Goal: Information Seeking & Learning: Learn about a topic

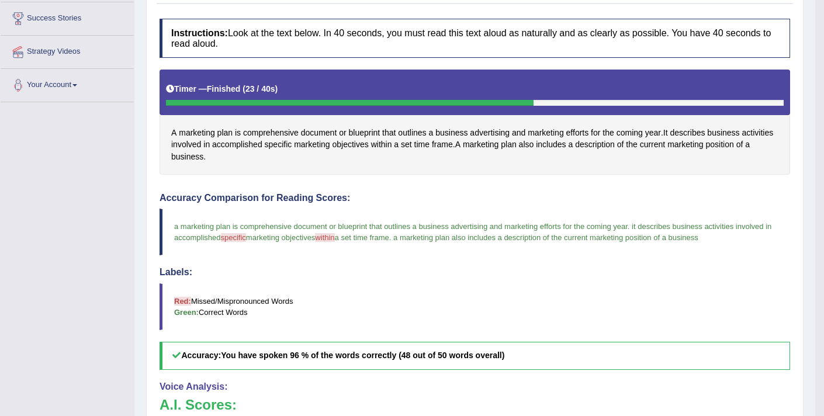
scroll to position [39, 0]
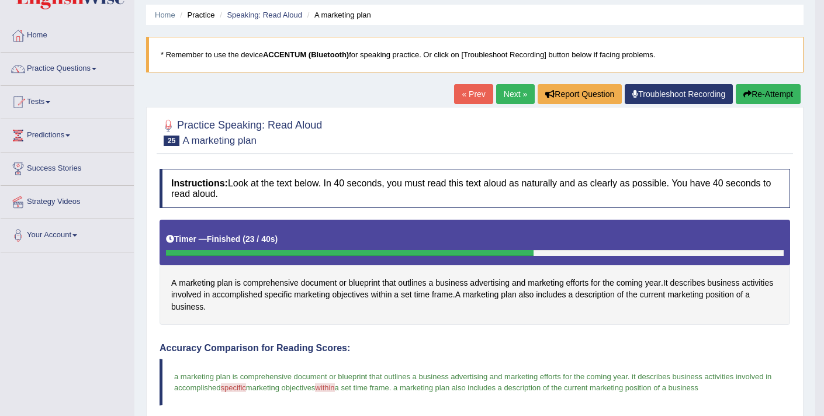
click at [504, 99] on link "Next »" at bounding box center [515, 94] width 39 height 20
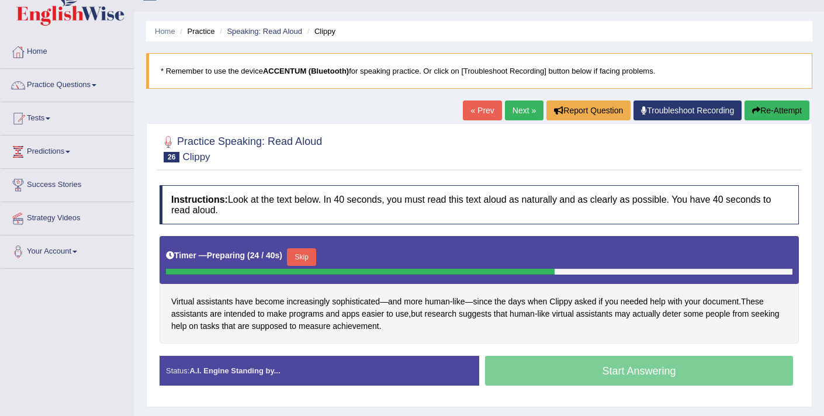
scroll to position [35, 0]
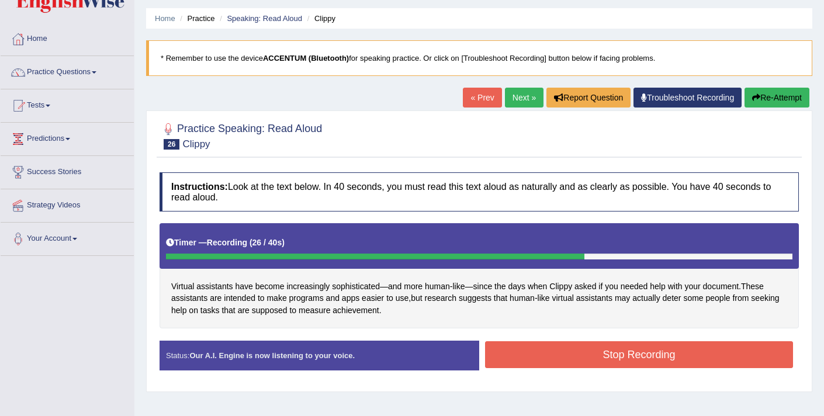
click at [548, 353] on button "Stop Recording" at bounding box center [639, 354] width 308 height 27
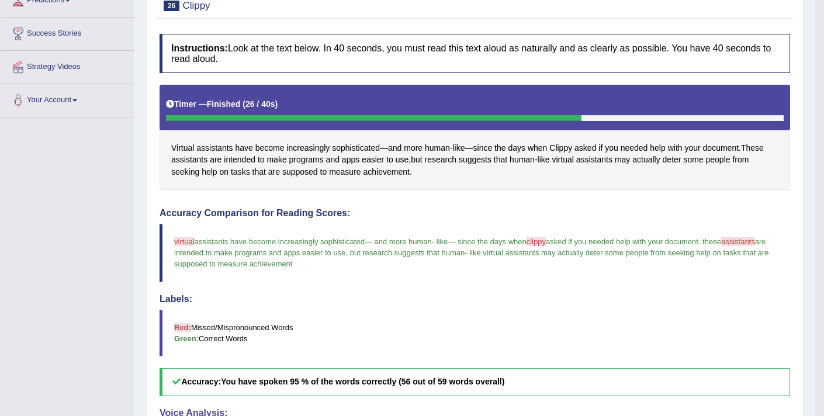
scroll to position [170, 0]
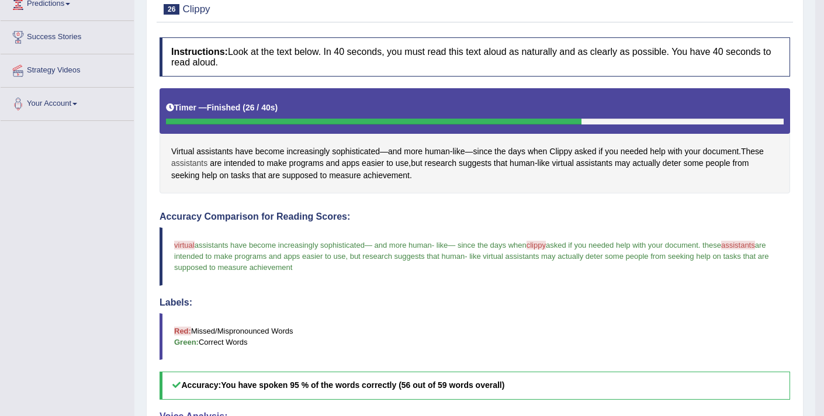
click at [207, 162] on span "assistants" at bounding box center [189, 163] width 36 height 12
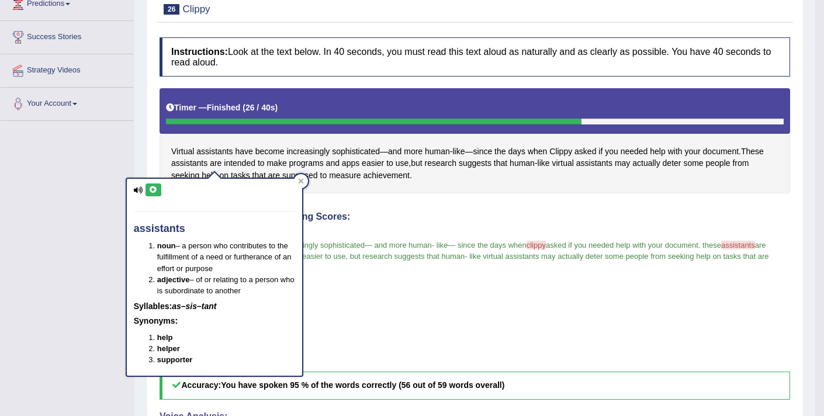
click at [153, 195] on button at bounding box center [154, 190] width 16 height 13
click at [150, 189] on icon at bounding box center [153, 189] width 9 height 7
click at [63, 247] on div "Toggle navigation Home Practice Questions Speaking Practice Read Aloud Repeat S…" at bounding box center [407, 243] width 815 height 826
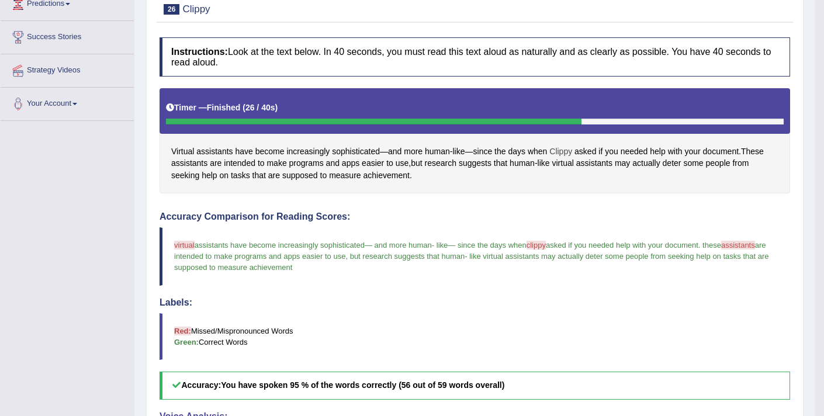
click at [568, 146] on span "Clippy" at bounding box center [560, 152] width 23 height 12
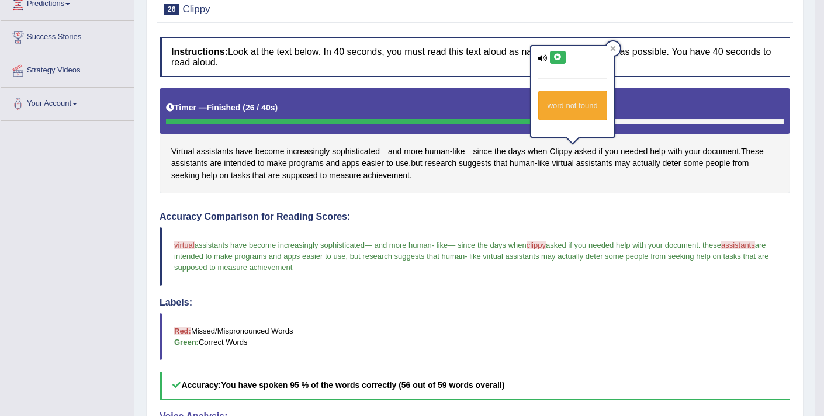
click at [558, 57] on icon at bounding box center [557, 57] width 9 height 7
click at [531, 222] on div "Accuracy Comparison for Reading Scores: virtual visual assistants have become i…" at bounding box center [475, 306] width 631 height 188
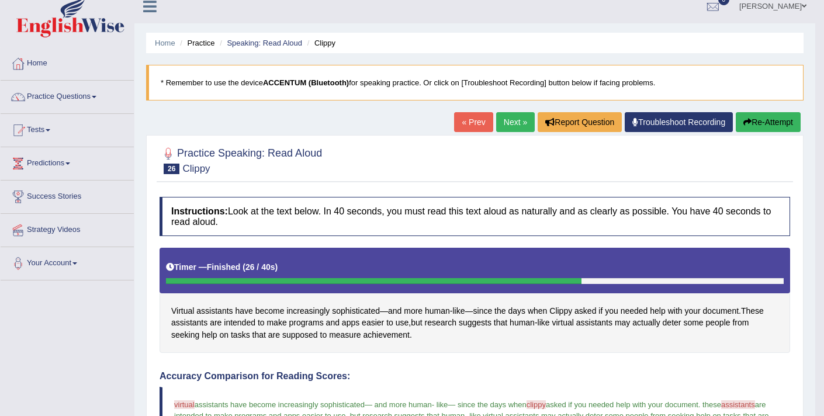
scroll to position [0, 0]
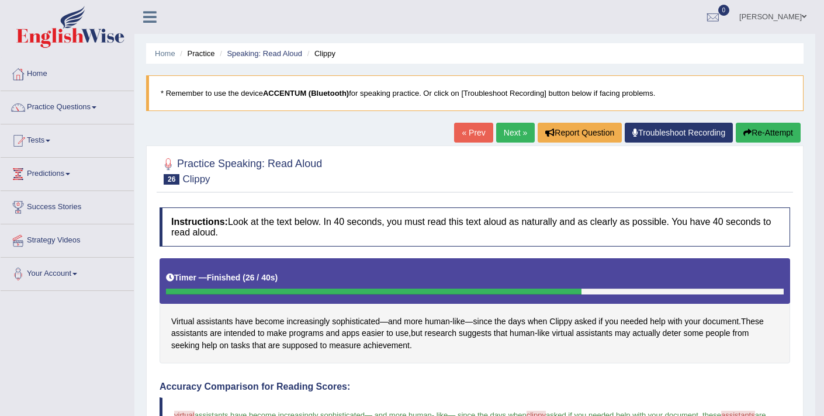
click at [508, 140] on link "Next »" at bounding box center [515, 133] width 39 height 20
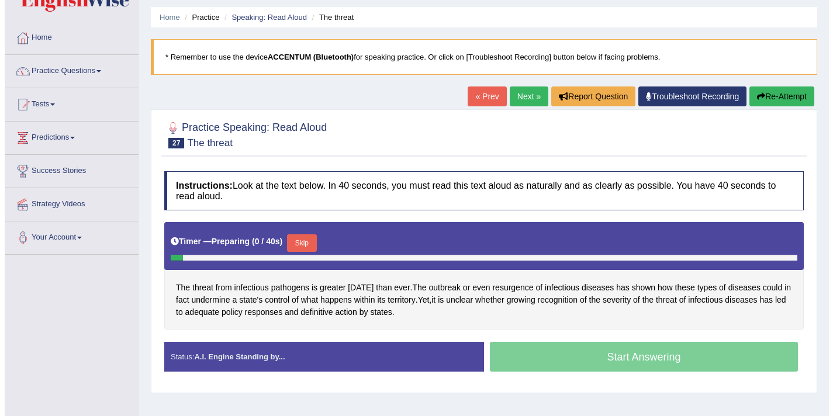
scroll to position [49, 0]
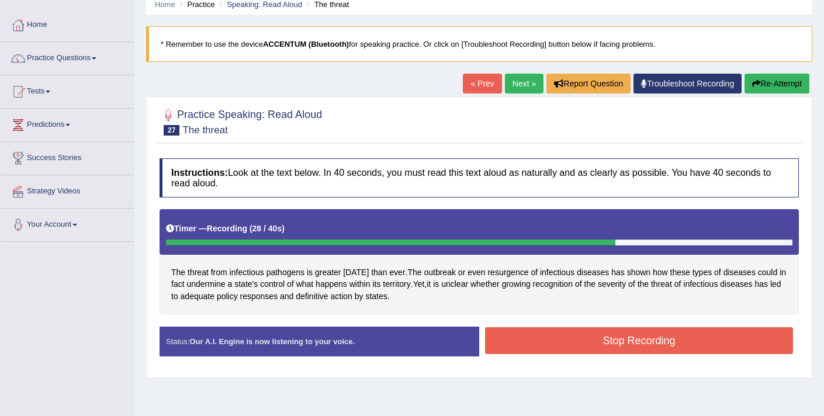
click at [510, 340] on button "Stop Recording" at bounding box center [639, 340] width 308 height 27
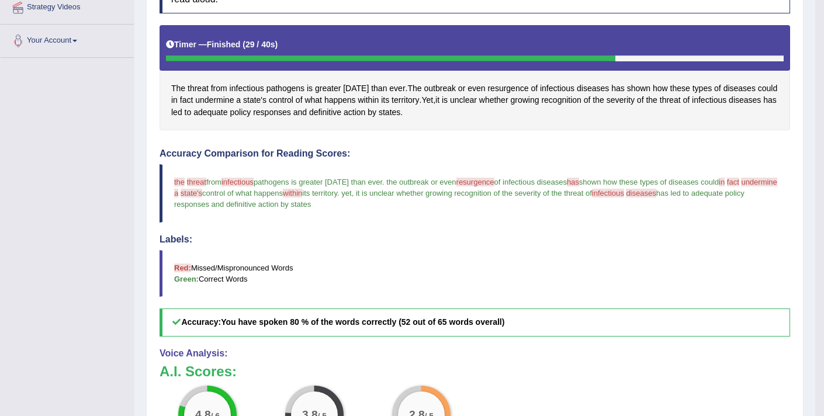
scroll to position [207, 0]
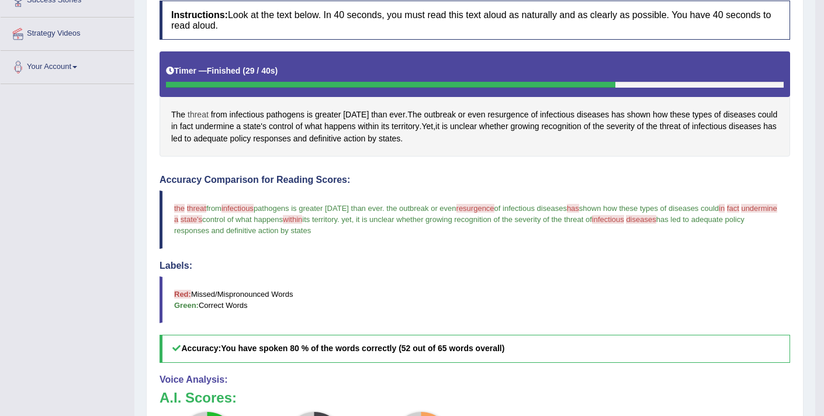
click at [195, 114] on span "threat" at bounding box center [198, 115] width 21 height 12
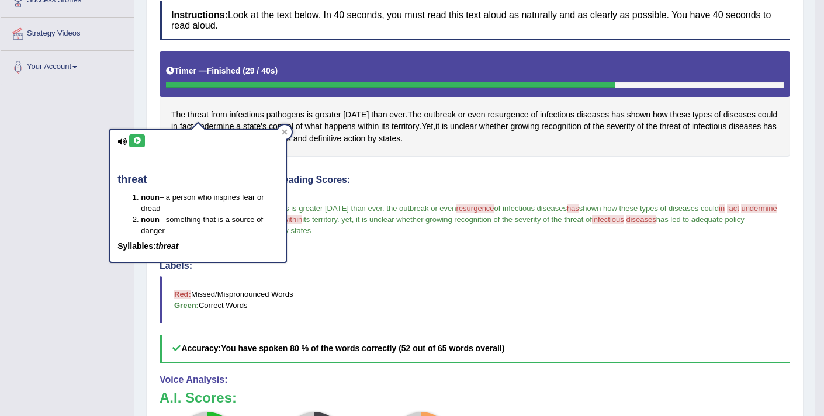
click at [140, 140] on icon at bounding box center [137, 140] width 9 height 7
click at [499, 114] on span "resurgence" at bounding box center [507, 115] width 41 height 12
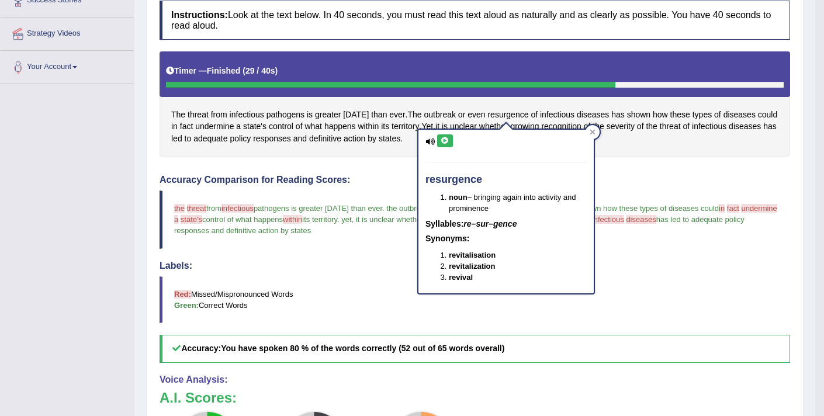
click at [447, 136] on button at bounding box center [445, 140] width 16 height 13
click at [664, 150] on div "The threat from infectious pathogens is greater today than ever . The outbreak …" at bounding box center [475, 103] width 631 height 105
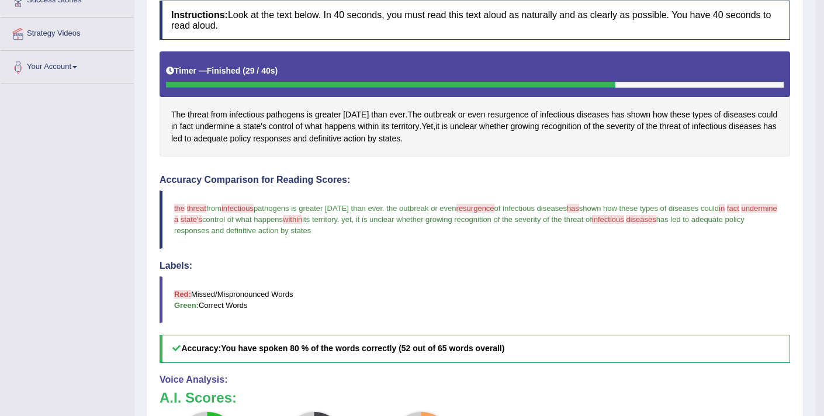
click at [722, 133] on div "The threat from infectious pathogens is greater today than ever . The outbreak …" at bounding box center [475, 103] width 631 height 105
click at [722, 123] on span "infectious" at bounding box center [709, 126] width 34 height 12
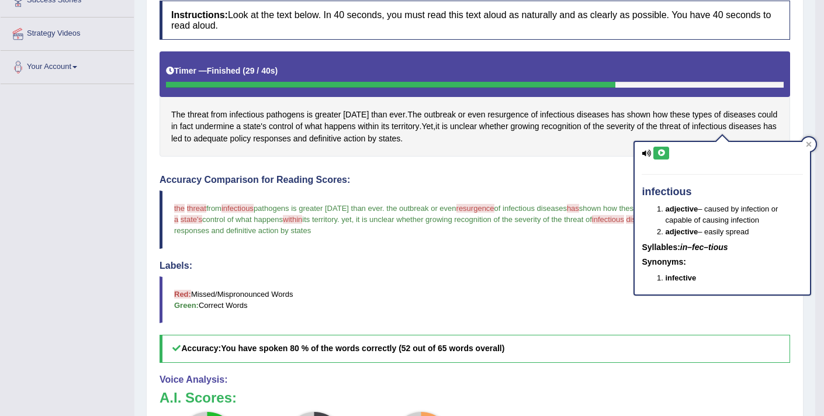
click at [662, 150] on icon at bounding box center [661, 153] width 9 height 7
click at [459, 270] on h4 "Labels:" at bounding box center [475, 266] width 631 height 11
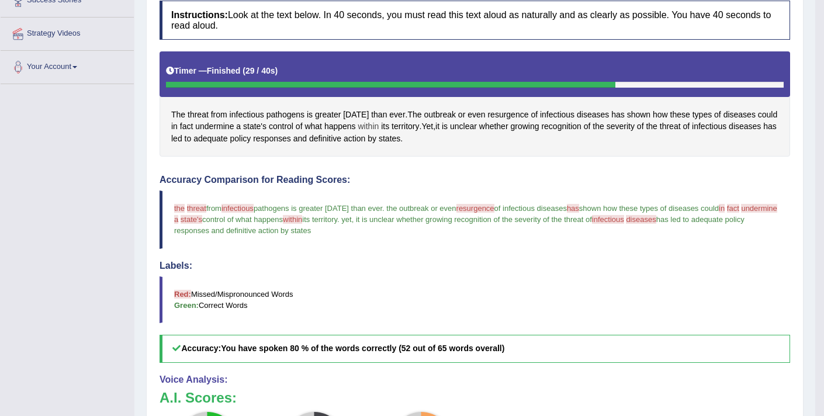
click at [371, 124] on span "within" at bounding box center [368, 126] width 21 height 12
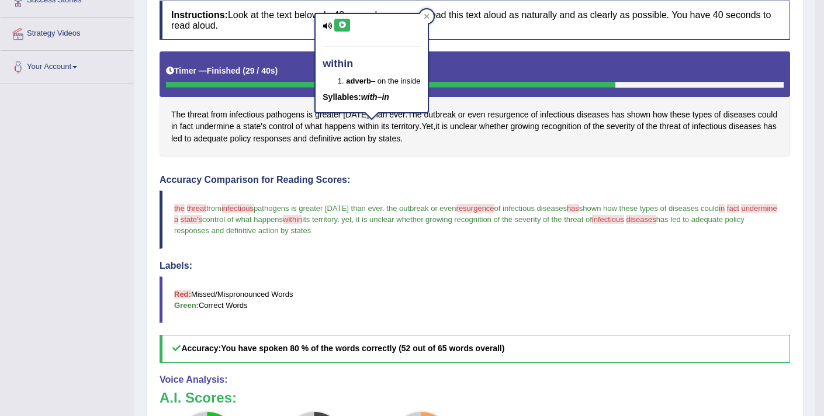
click at [341, 26] on icon at bounding box center [342, 25] width 9 height 7
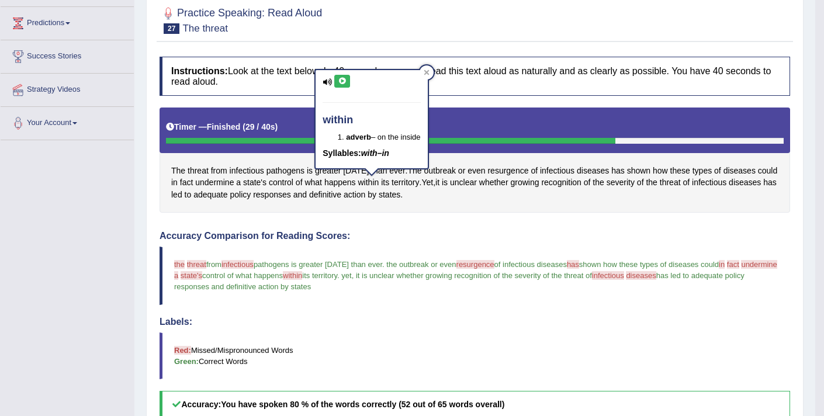
scroll to position [147, 0]
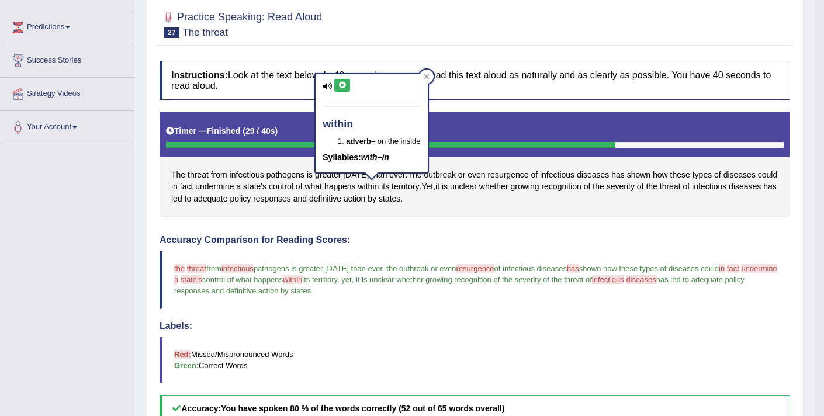
click at [462, 207] on div "The threat from infectious pathogens is greater today than ever . The outbreak …" at bounding box center [475, 164] width 631 height 105
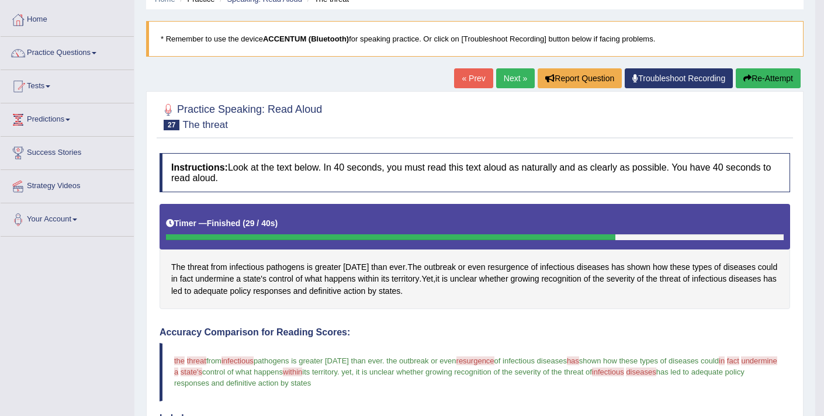
scroll to position [50, 0]
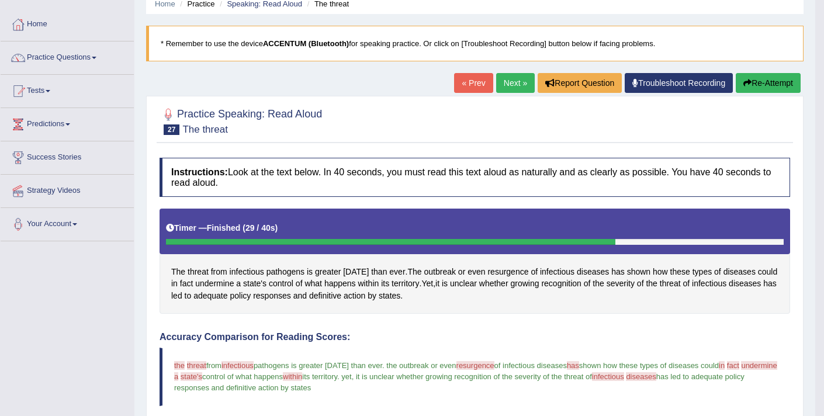
click at [752, 84] on button "Re-Attempt" at bounding box center [768, 83] width 65 height 20
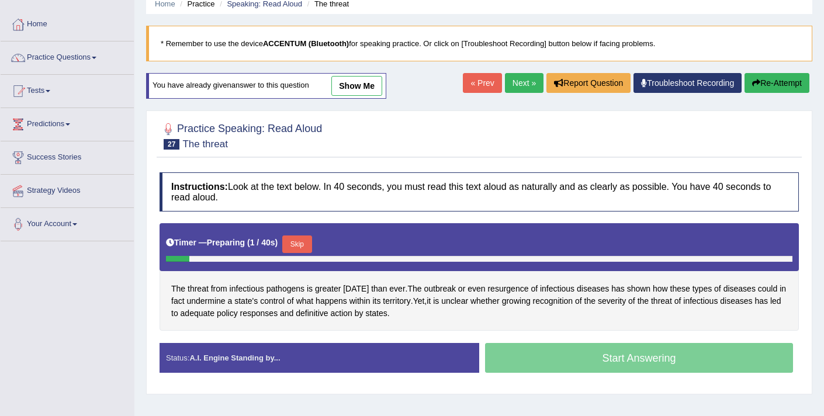
click at [299, 245] on button "Skip" at bounding box center [296, 245] width 29 height 18
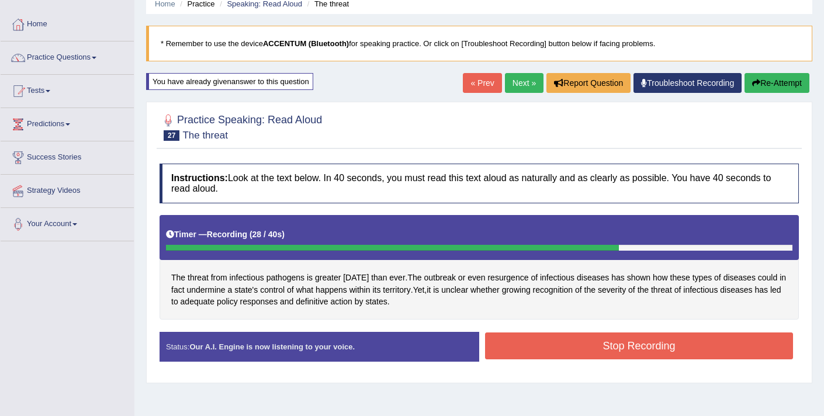
click at [511, 340] on button "Stop Recording" at bounding box center [639, 346] width 308 height 27
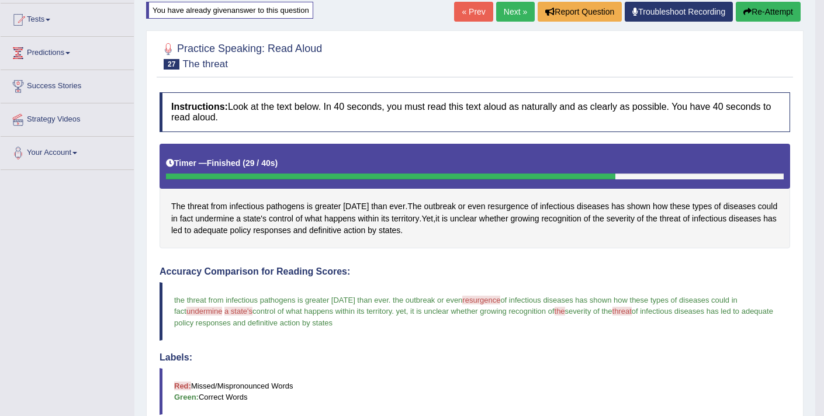
scroll to position [119, 0]
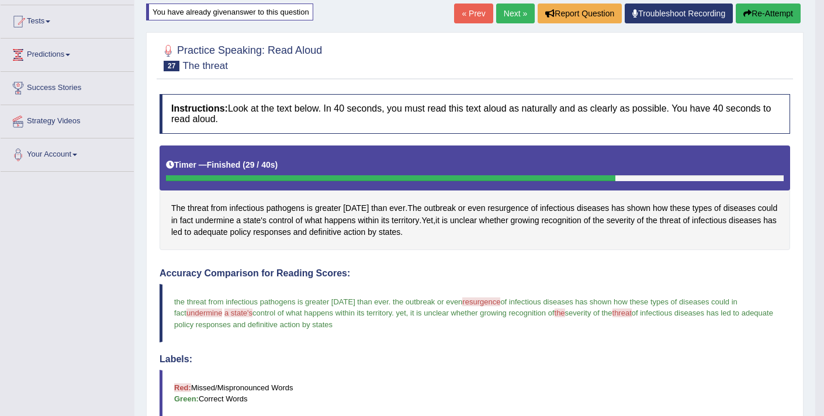
click at [506, 21] on link "Next »" at bounding box center [515, 14] width 39 height 20
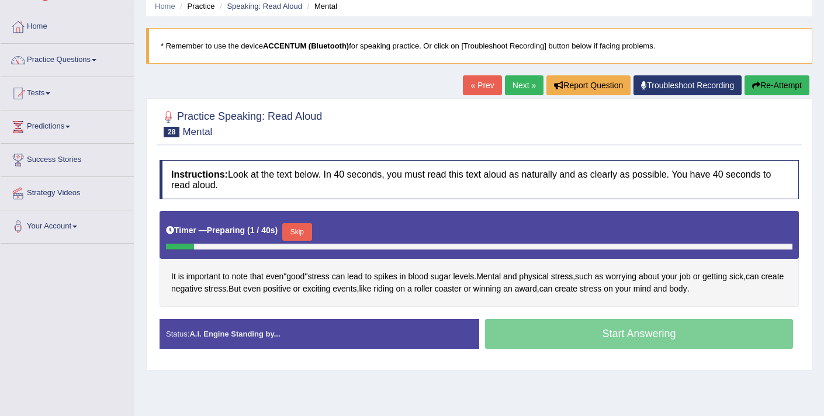
scroll to position [53, 0]
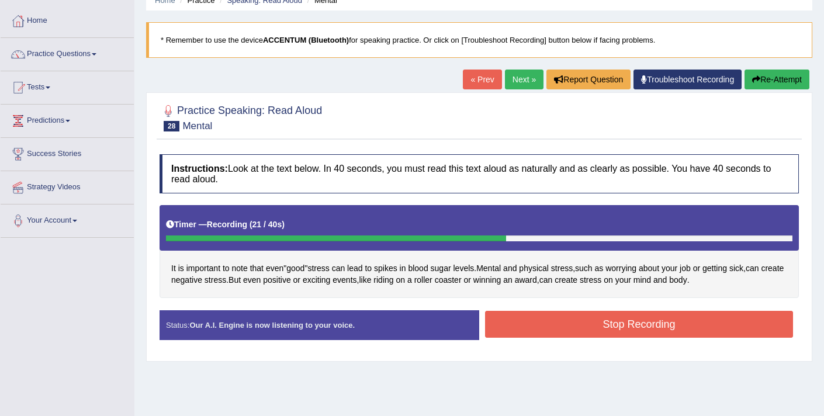
click at [548, 332] on button "Stop Recording" at bounding box center [639, 324] width 308 height 27
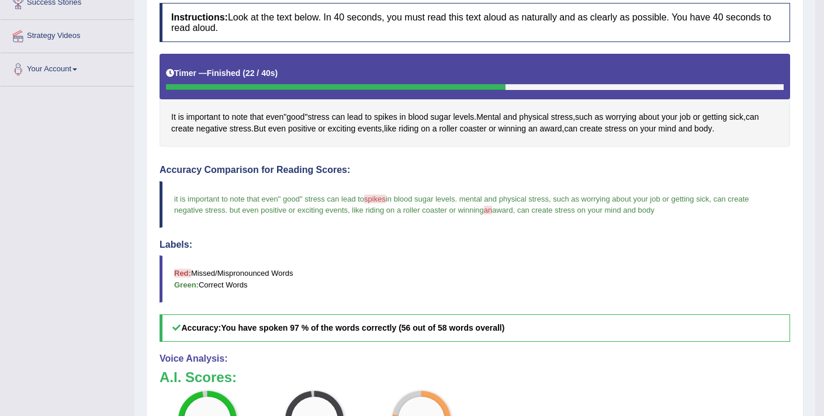
scroll to position [204, 0]
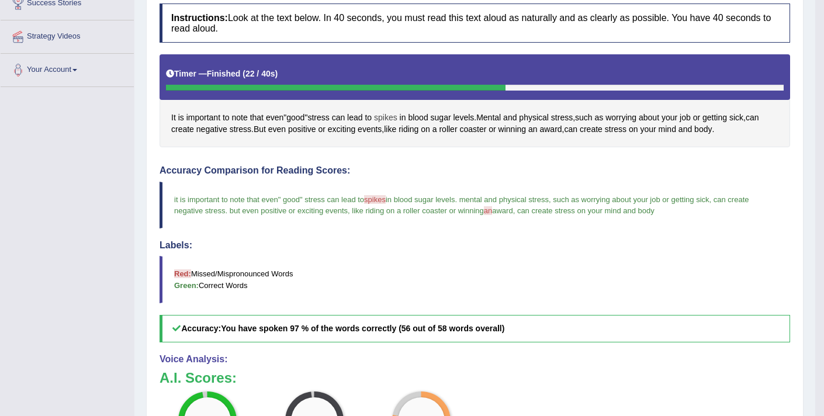
click at [388, 115] on span "spikes" at bounding box center [385, 118] width 23 height 12
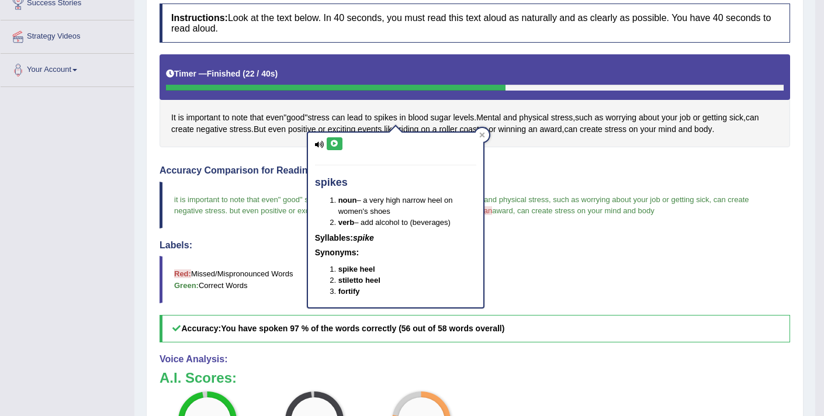
click at [330, 142] on icon at bounding box center [334, 143] width 9 height 7
click at [507, 150] on div "Instructions: Look at the text below. In 40 seconds, you must read this text al…" at bounding box center [475, 279] width 636 height 563
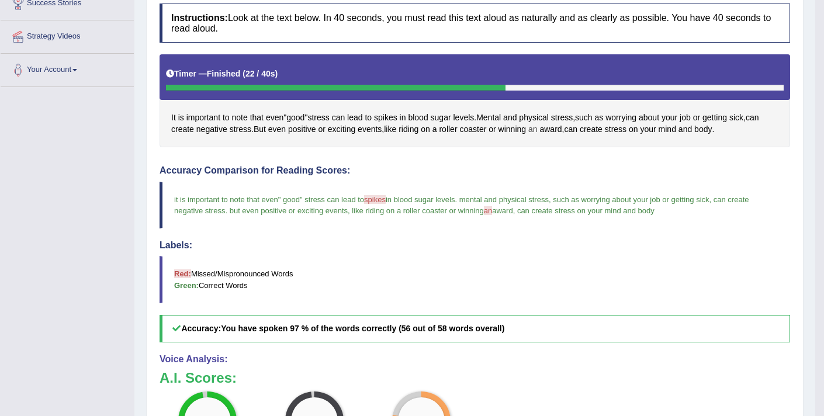
click at [538, 129] on span "an" at bounding box center [532, 129] width 9 height 12
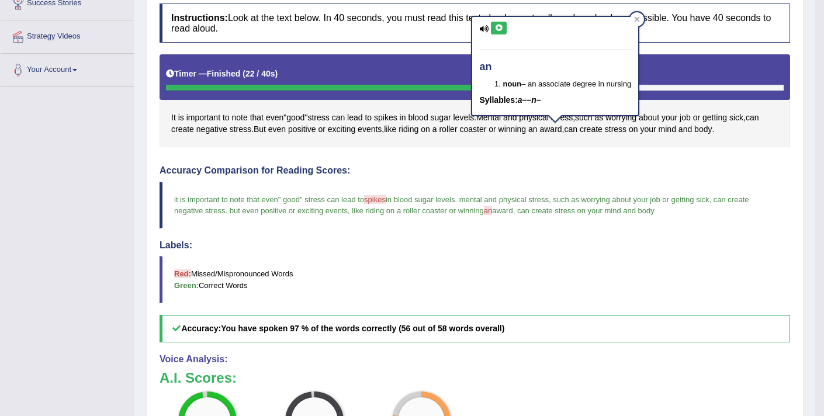
click at [501, 27] on icon at bounding box center [498, 28] width 9 height 7
click at [420, 146] on div "It is important to note that even " good " stress can lead to spikes in blood s…" at bounding box center [475, 100] width 631 height 93
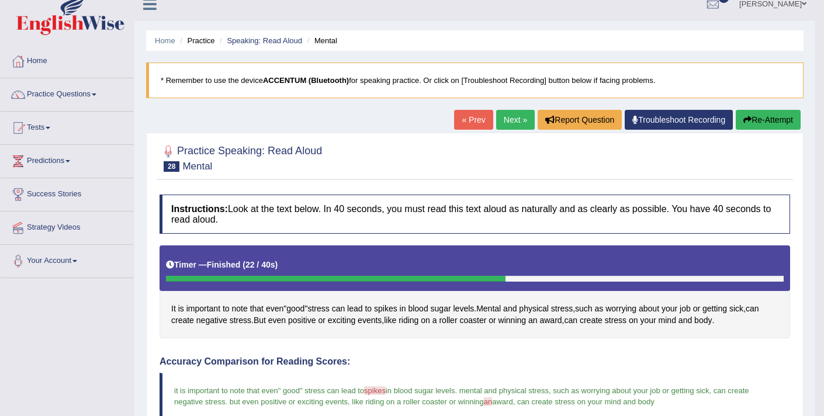
scroll to position [0, 0]
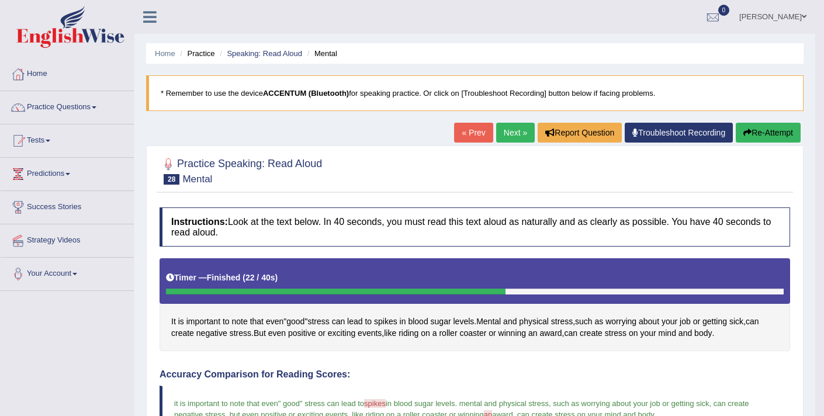
click at [504, 139] on link "Next »" at bounding box center [515, 133] width 39 height 20
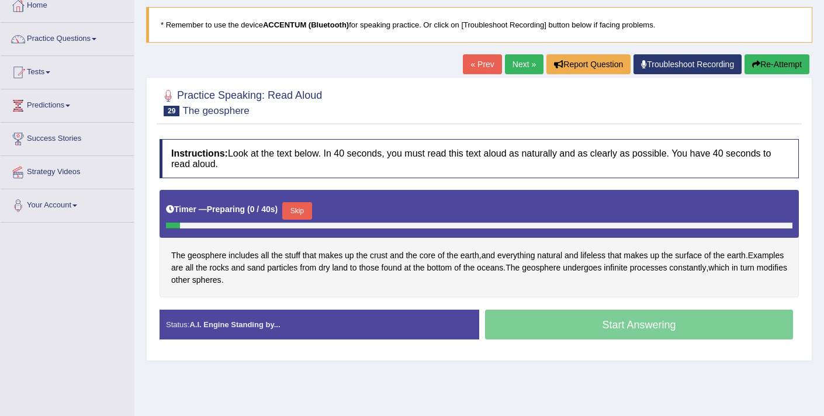
scroll to position [72, 0]
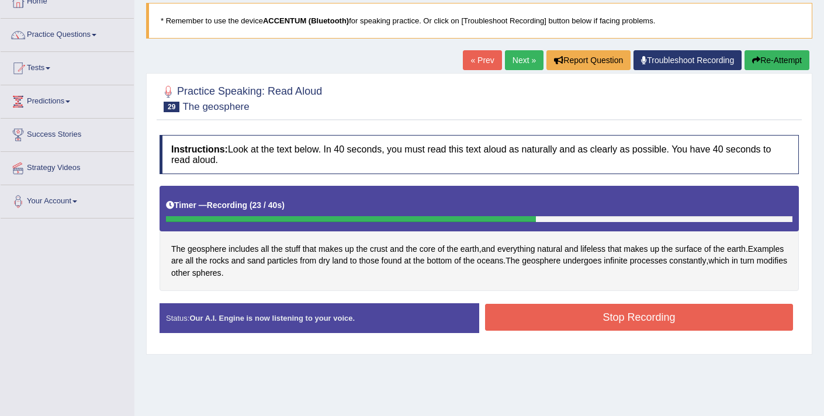
click at [540, 318] on button "Stop Recording" at bounding box center [639, 317] width 308 height 27
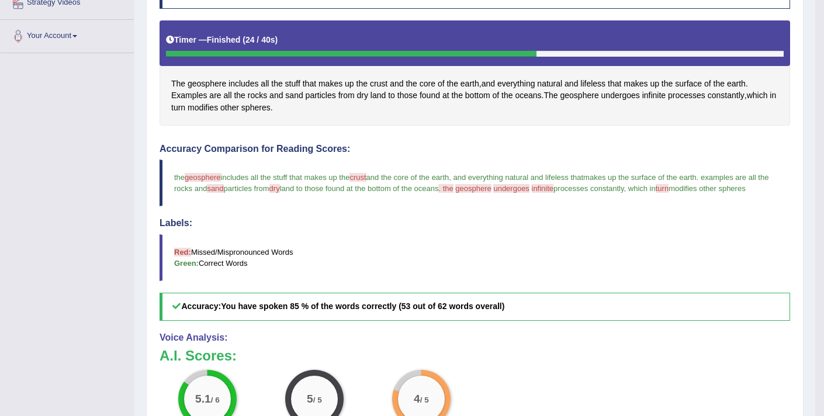
scroll to position [236, 0]
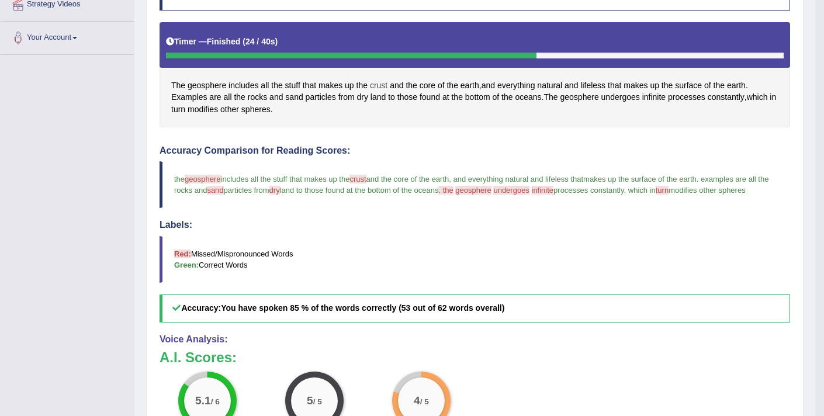
click at [377, 84] on span "crust" at bounding box center [379, 85] width 18 height 12
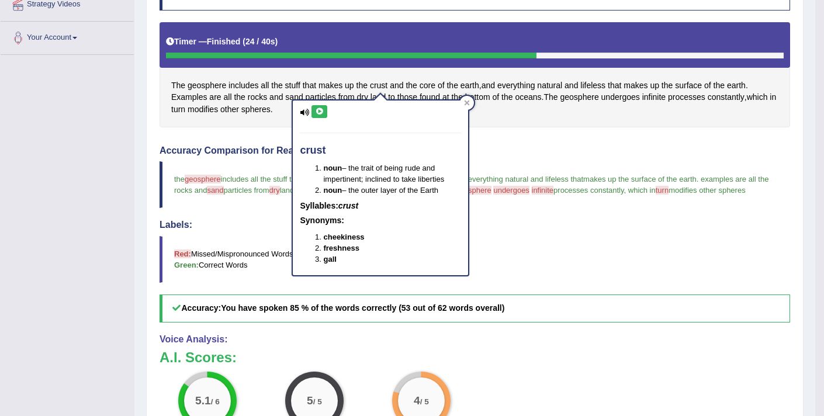
click at [322, 111] on icon at bounding box center [319, 111] width 9 height 7
click at [493, 143] on div "Instructions: Look at the text below. In 40 seconds, you must read this text al…" at bounding box center [475, 253] width 636 height 575
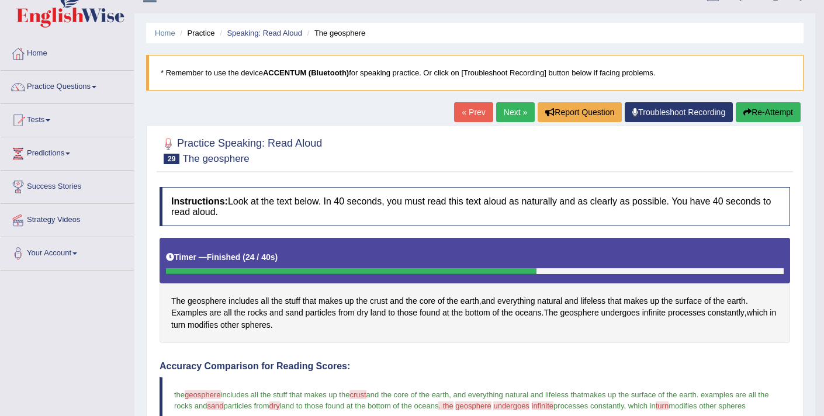
scroll to position [0, 0]
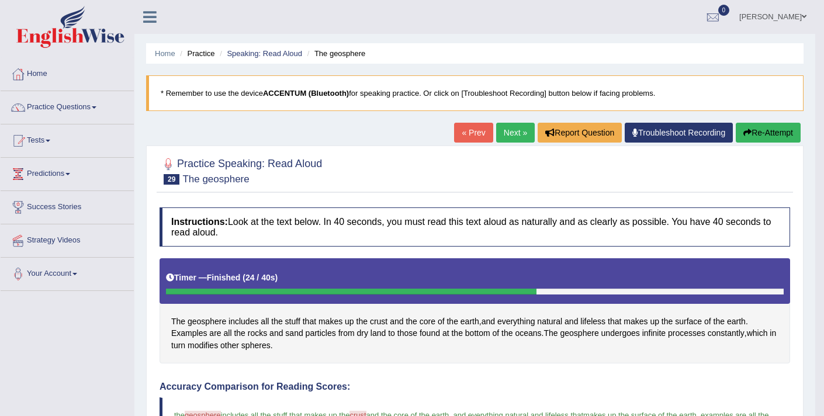
click at [504, 139] on link "Next »" at bounding box center [515, 133] width 39 height 20
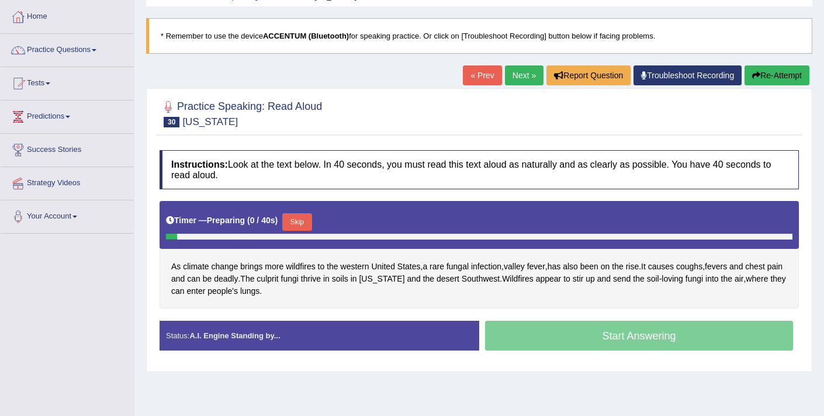
scroll to position [61, 0]
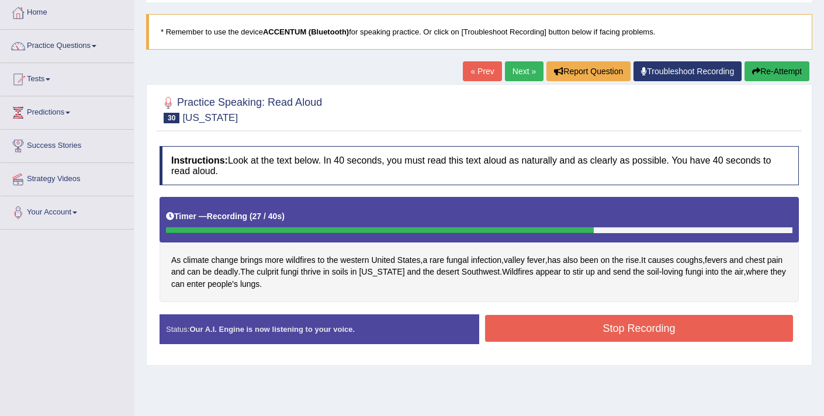
click at [518, 331] on button "Stop Recording" at bounding box center [639, 328] width 308 height 27
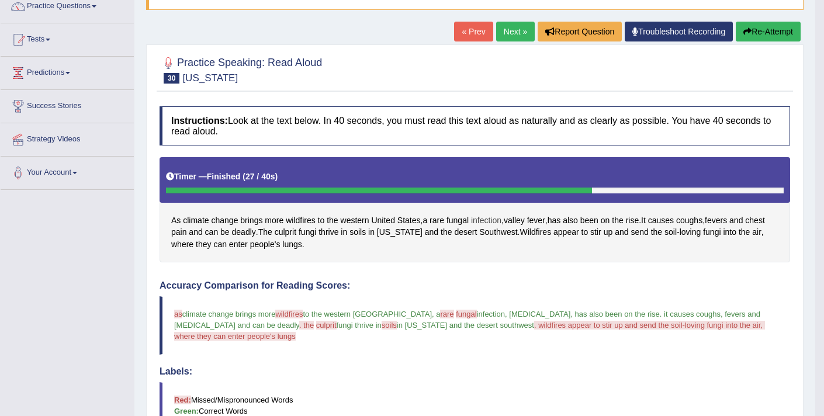
scroll to position [7, 0]
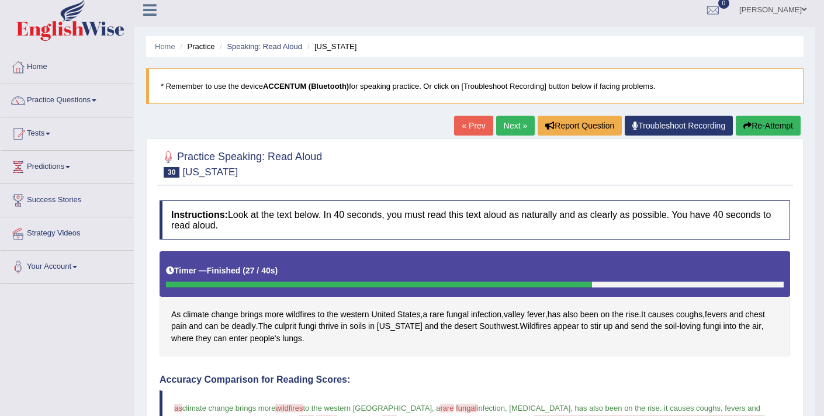
click at [749, 125] on button "Re-Attempt" at bounding box center [768, 126] width 65 height 20
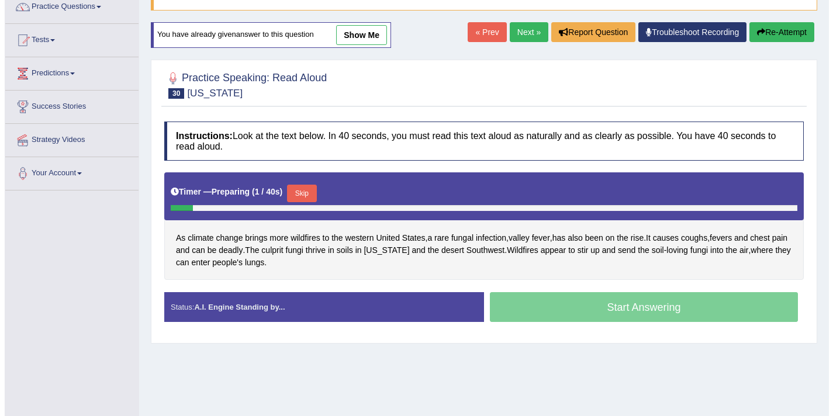
scroll to position [116, 0]
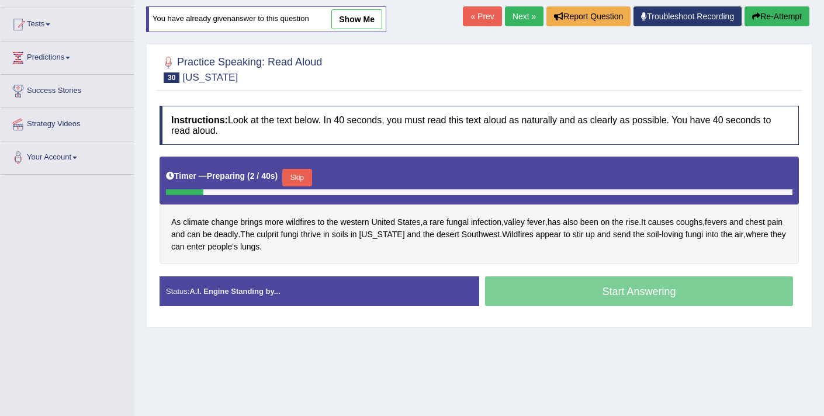
click at [305, 179] on button "Skip" at bounding box center [296, 178] width 29 height 18
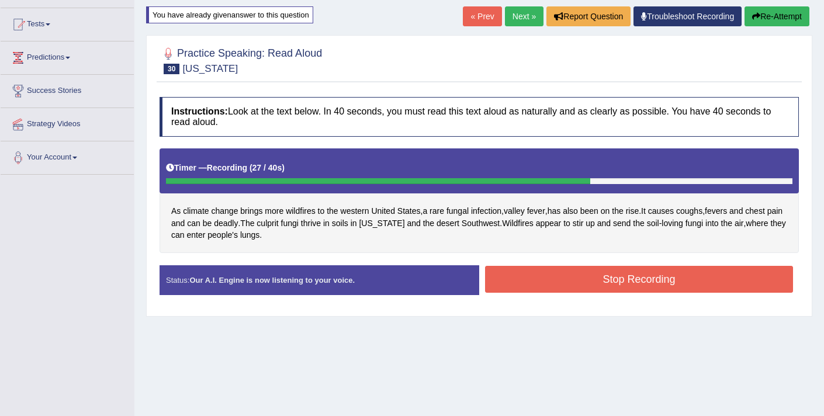
click at [505, 278] on button "Stop Recording" at bounding box center [639, 279] width 308 height 27
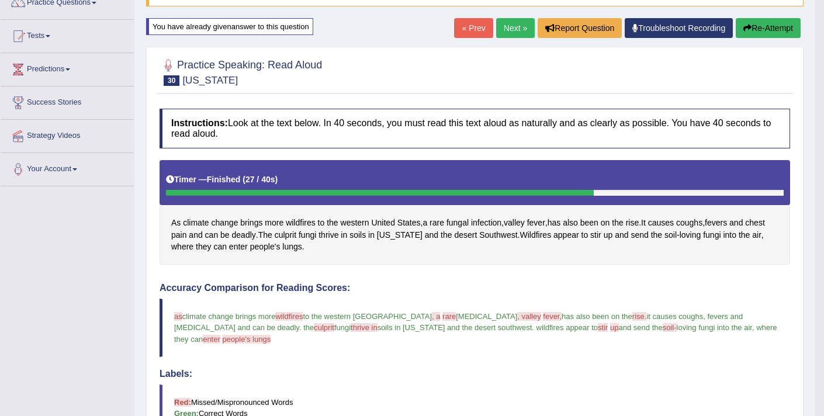
scroll to position [98, 0]
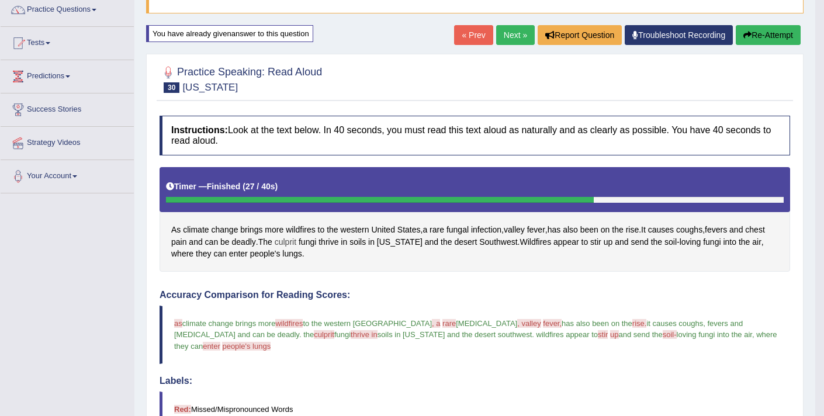
click at [296, 243] on span "culprit" at bounding box center [286, 242] width 22 height 12
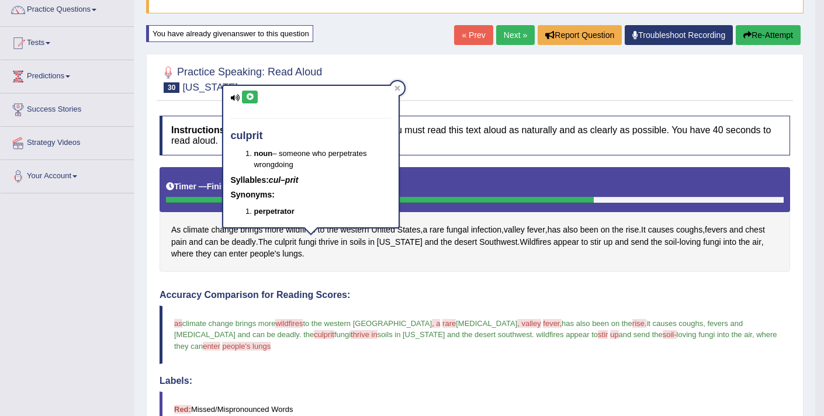
click at [252, 92] on button at bounding box center [250, 97] width 16 height 13
click at [400, 91] on icon at bounding box center [398, 88] width 6 height 6
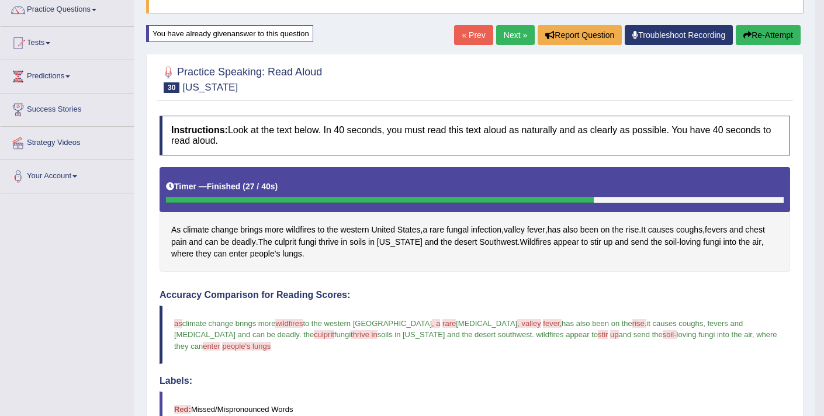
click at [762, 36] on button "Re-Attempt" at bounding box center [768, 35] width 65 height 20
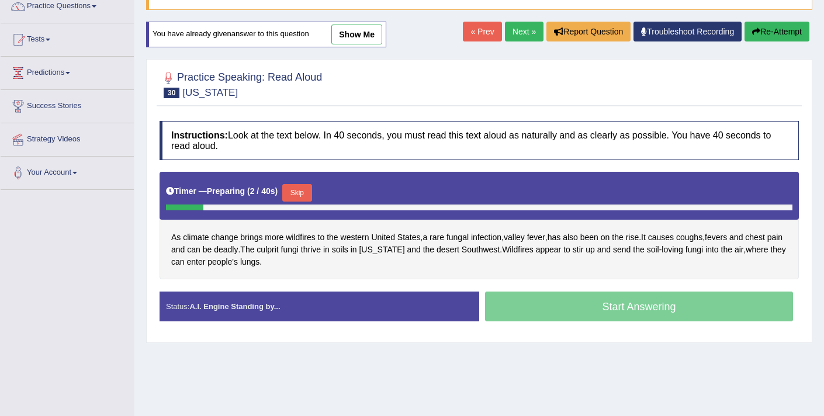
click at [295, 195] on button "Skip" at bounding box center [296, 193] width 29 height 18
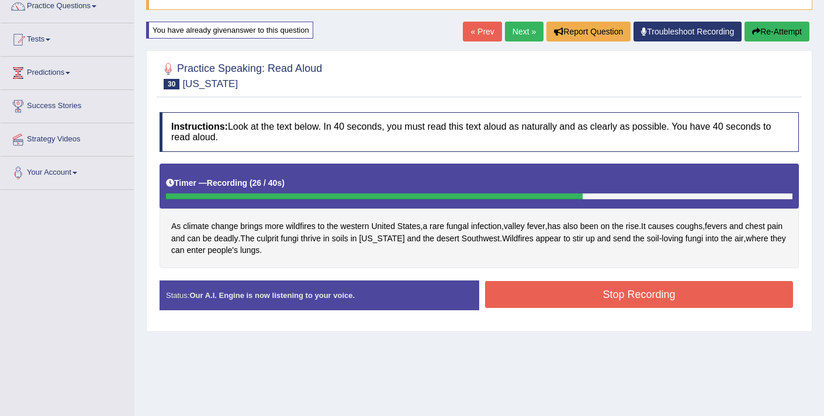
click at [507, 292] on button "Stop Recording" at bounding box center [639, 294] width 308 height 27
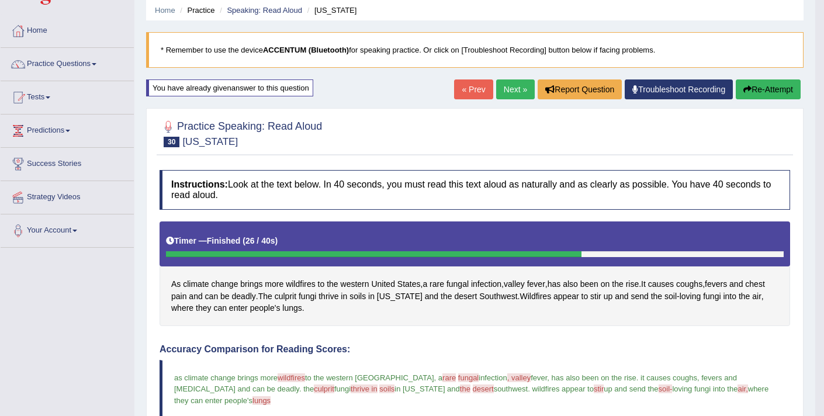
scroll to position [36, 0]
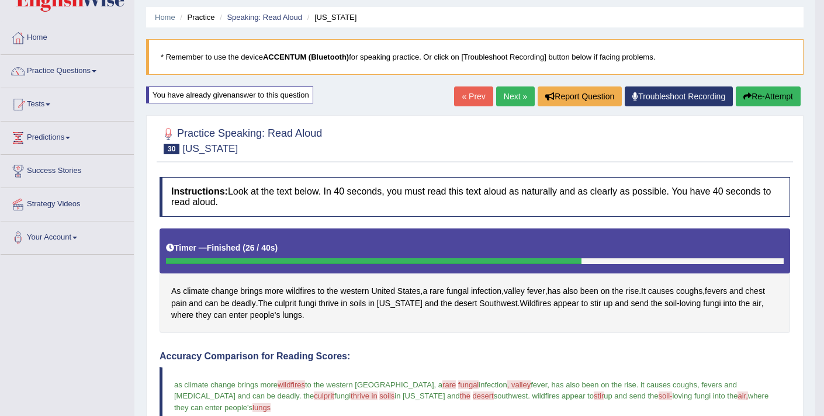
click at [504, 100] on link "Next »" at bounding box center [515, 97] width 39 height 20
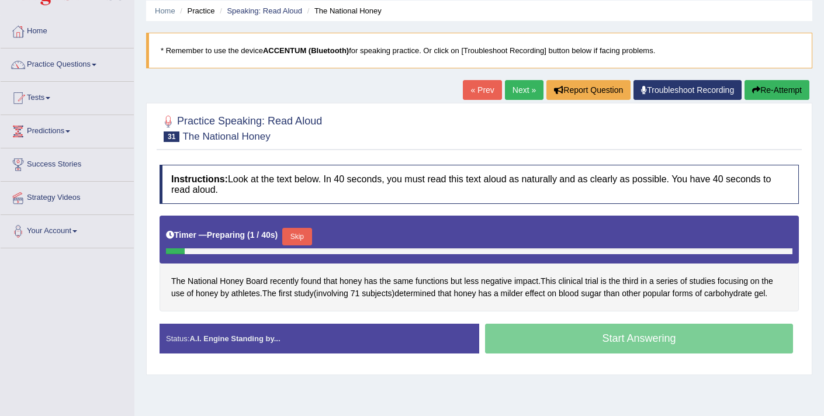
scroll to position [54, 0]
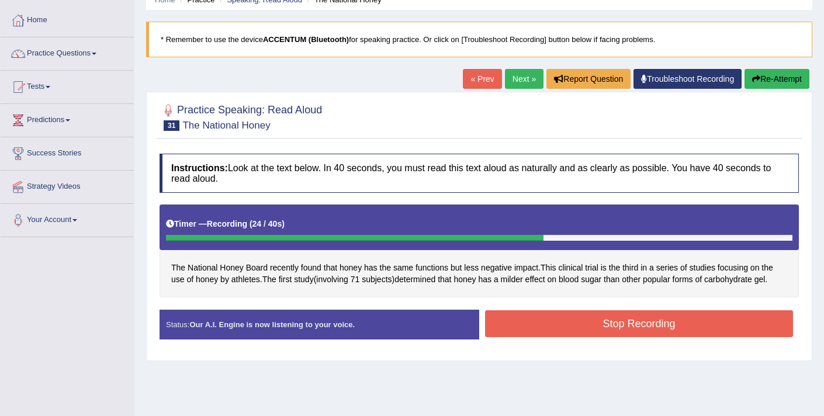
click at [624, 317] on button "Stop Recording" at bounding box center [639, 323] width 308 height 27
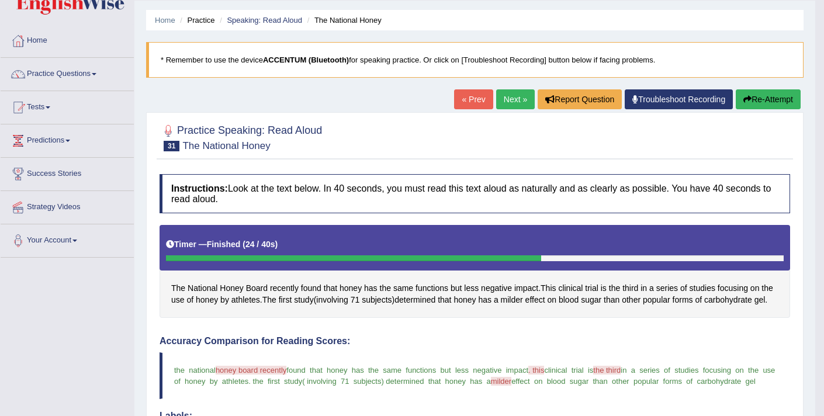
scroll to position [0, 0]
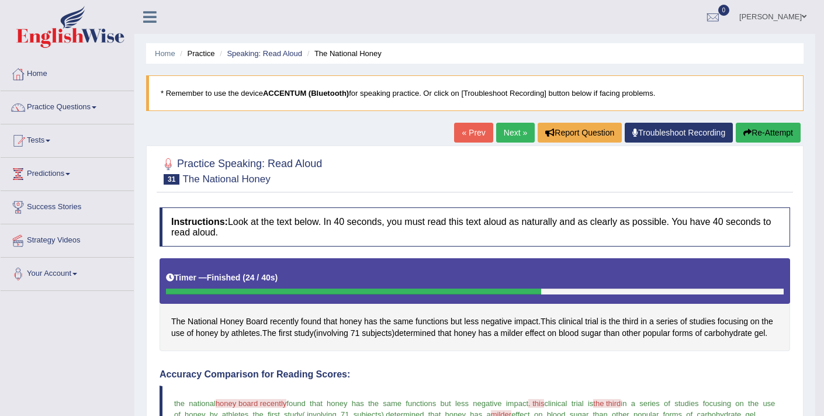
click at [513, 133] on link "Next »" at bounding box center [515, 133] width 39 height 20
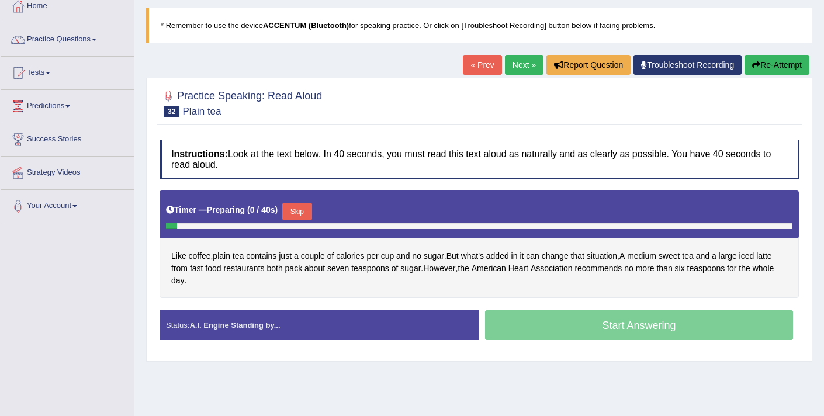
scroll to position [76, 0]
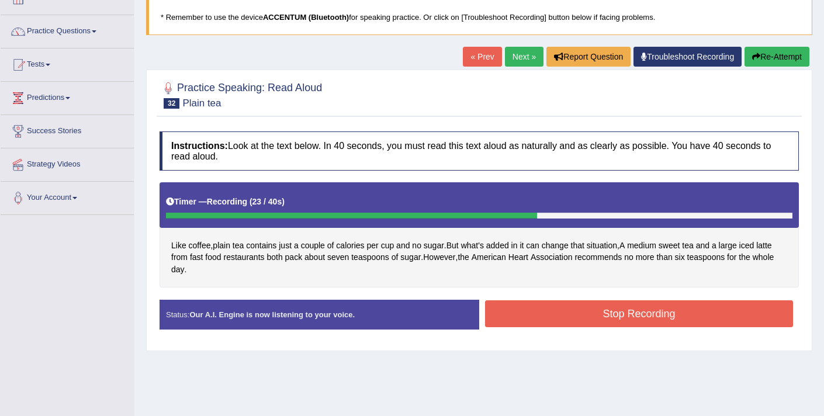
click at [505, 309] on button "Stop Recording" at bounding box center [639, 313] width 308 height 27
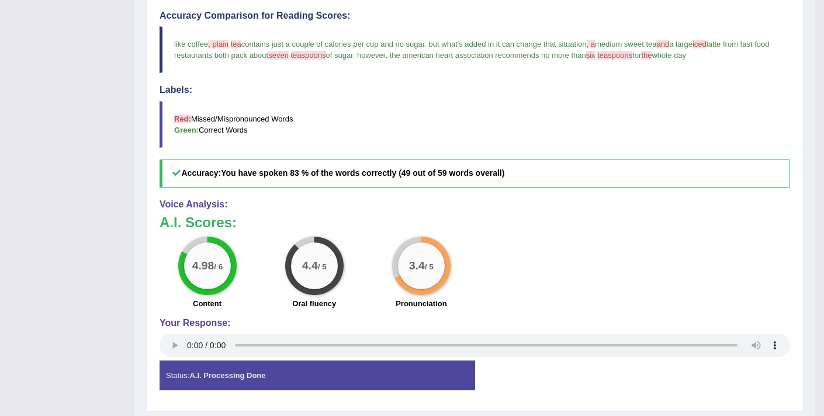
scroll to position [374, 0]
